Goal: Find contact information: Find contact information

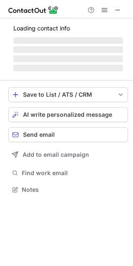
scroll to position [189, 133]
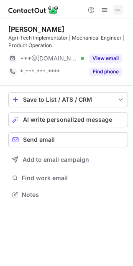
click at [119, 7] on span at bounding box center [117, 10] width 7 height 7
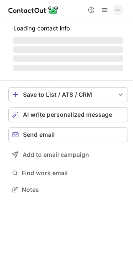
scroll to position [181, 133]
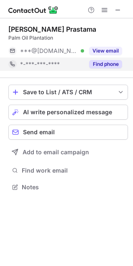
click at [109, 63] on button "Find phone" at bounding box center [105, 64] width 33 height 8
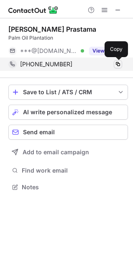
click at [117, 64] on span at bounding box center [117, 64] width 7 height 7
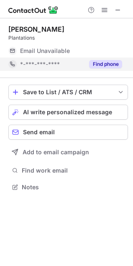
click at [109, 66] on button "Find phone" at bounding box center [105, 64] width 33 height 8
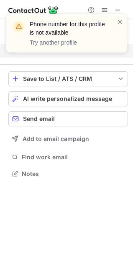
scroll to position [168, 133]
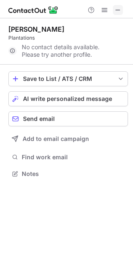
click at [114, 11] on span at bounding box center [117, 10] width 7 height 7
